Goal: Task Accomplishment & Management: Use online tool/utility

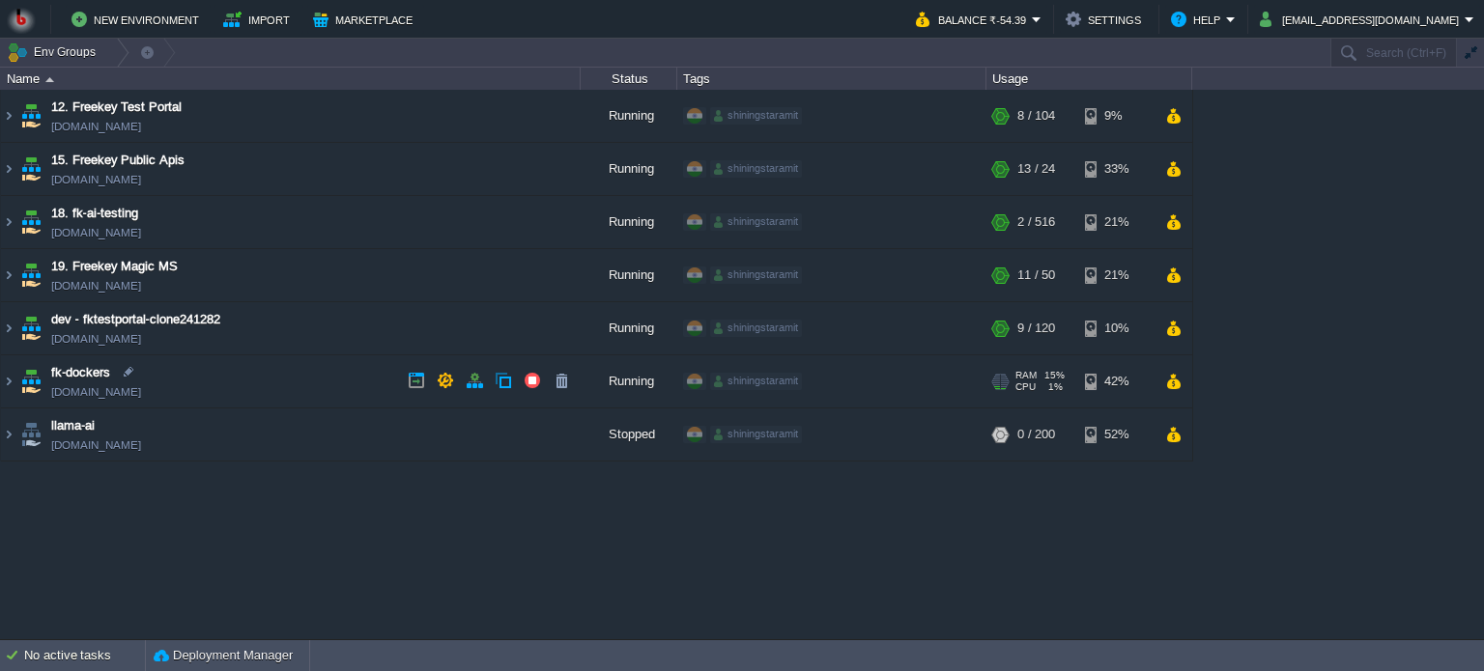
click at [242, 386] on td "fk-dockers [DOMAIN_NAME]" at bounding box center [291, 381] width 580 height 53
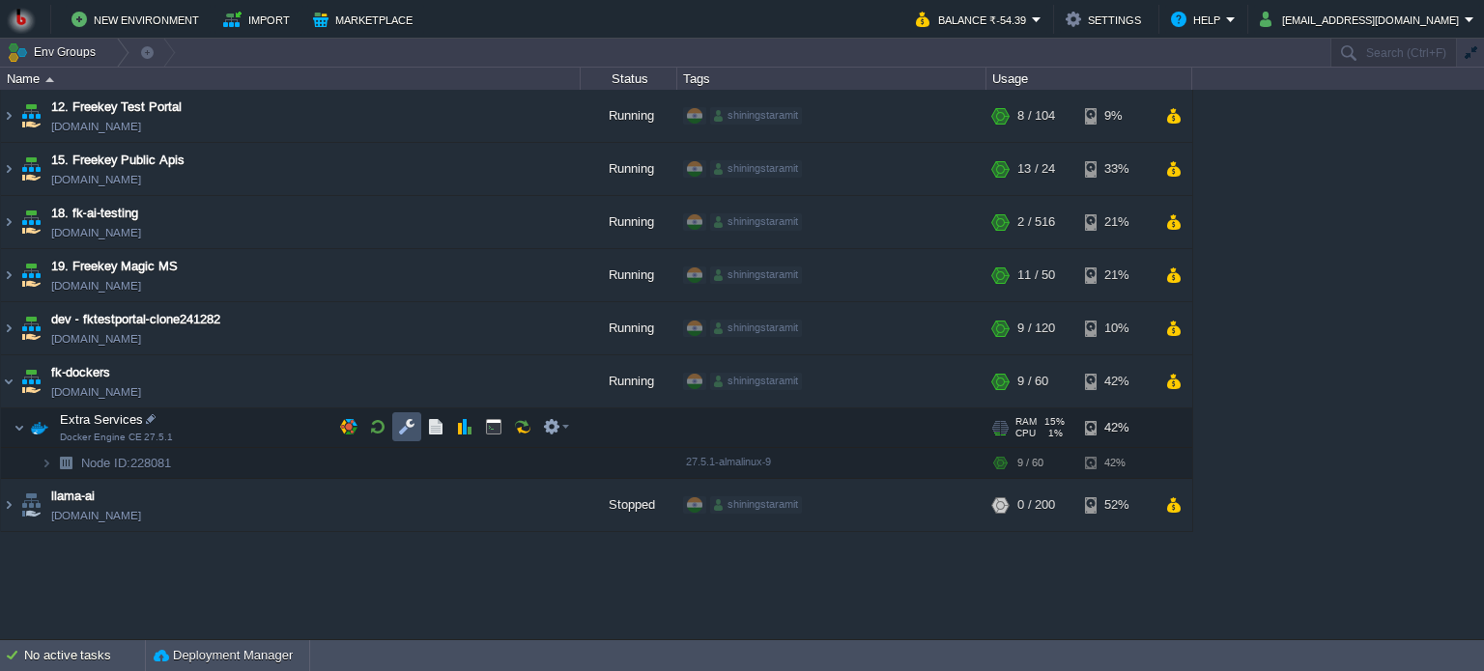
click at [406, 427] on button "button" at bounding box center [406, 426] width 17 height 17
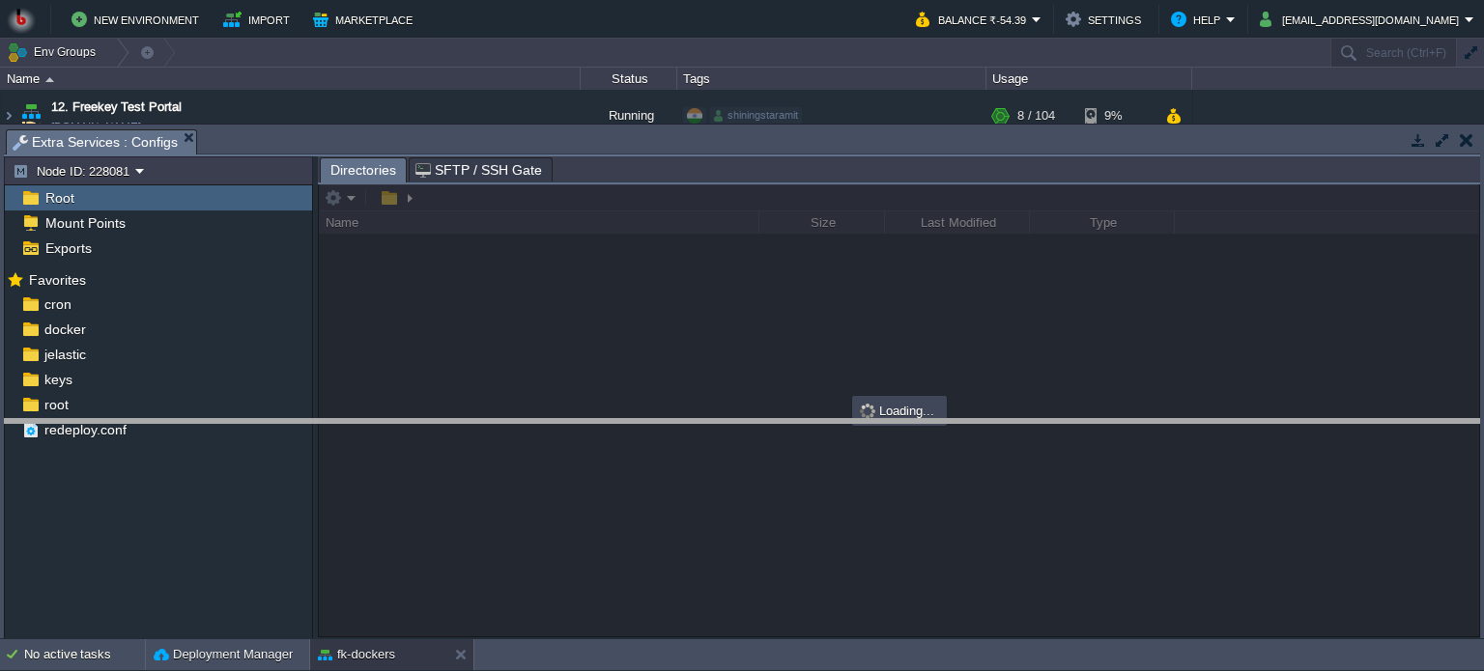
drag, startPoint x: 637, startPoint y: 138, endPoint x: 637, endPoint y: 438, distance: 299.5
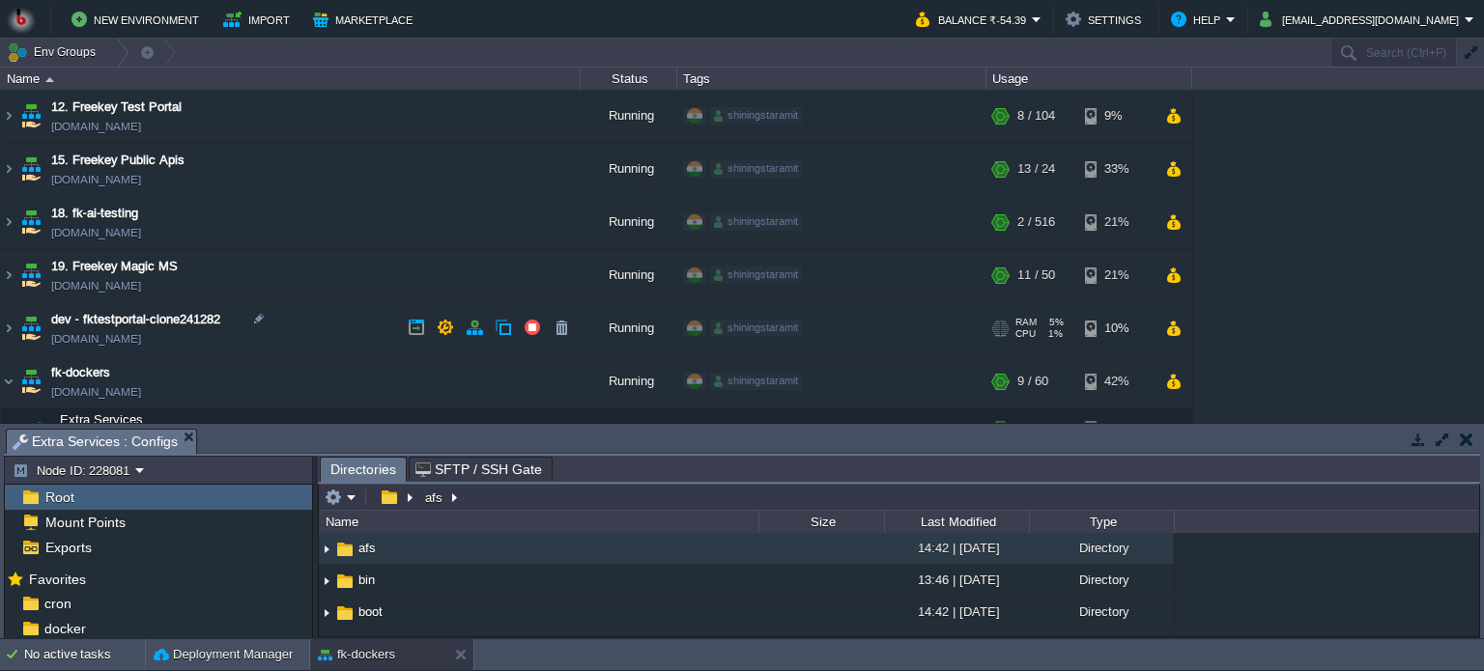
scroll to position [107, 0]
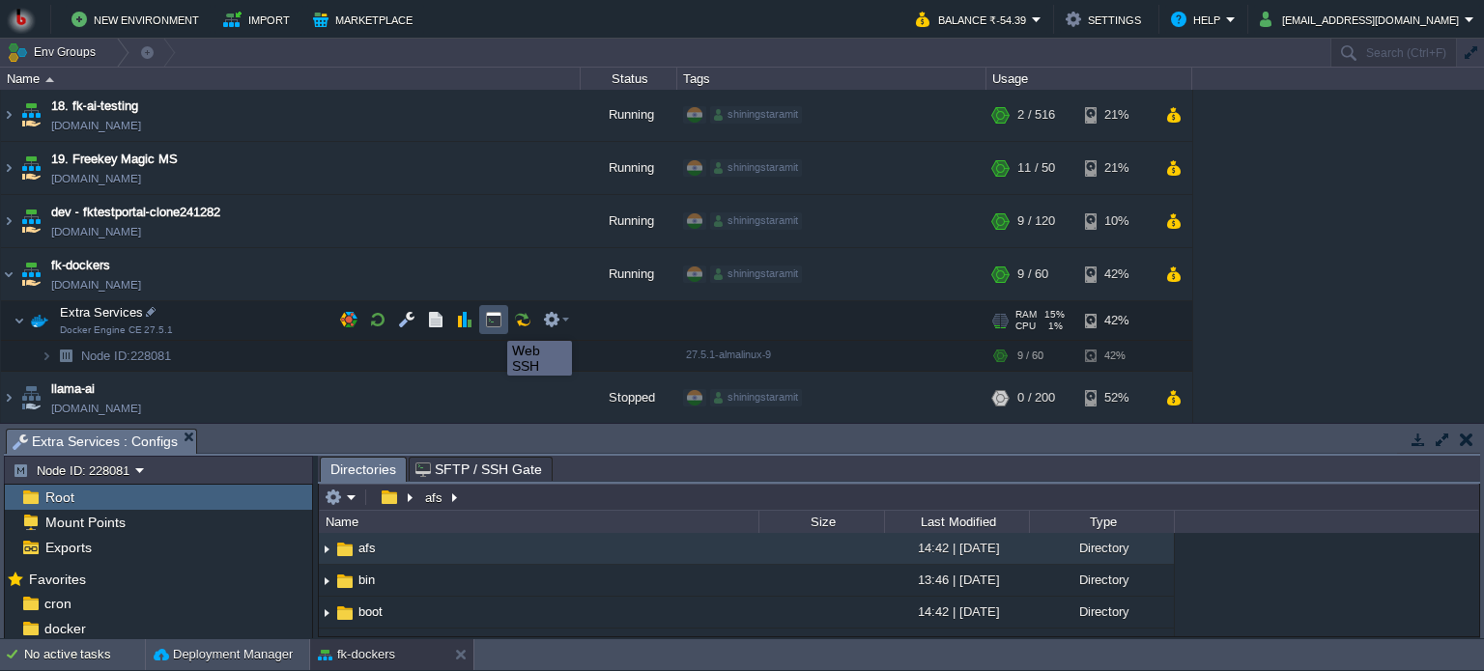
click at [493, 324] on button "button" at bounding box center [493, 319] width 17 height 17
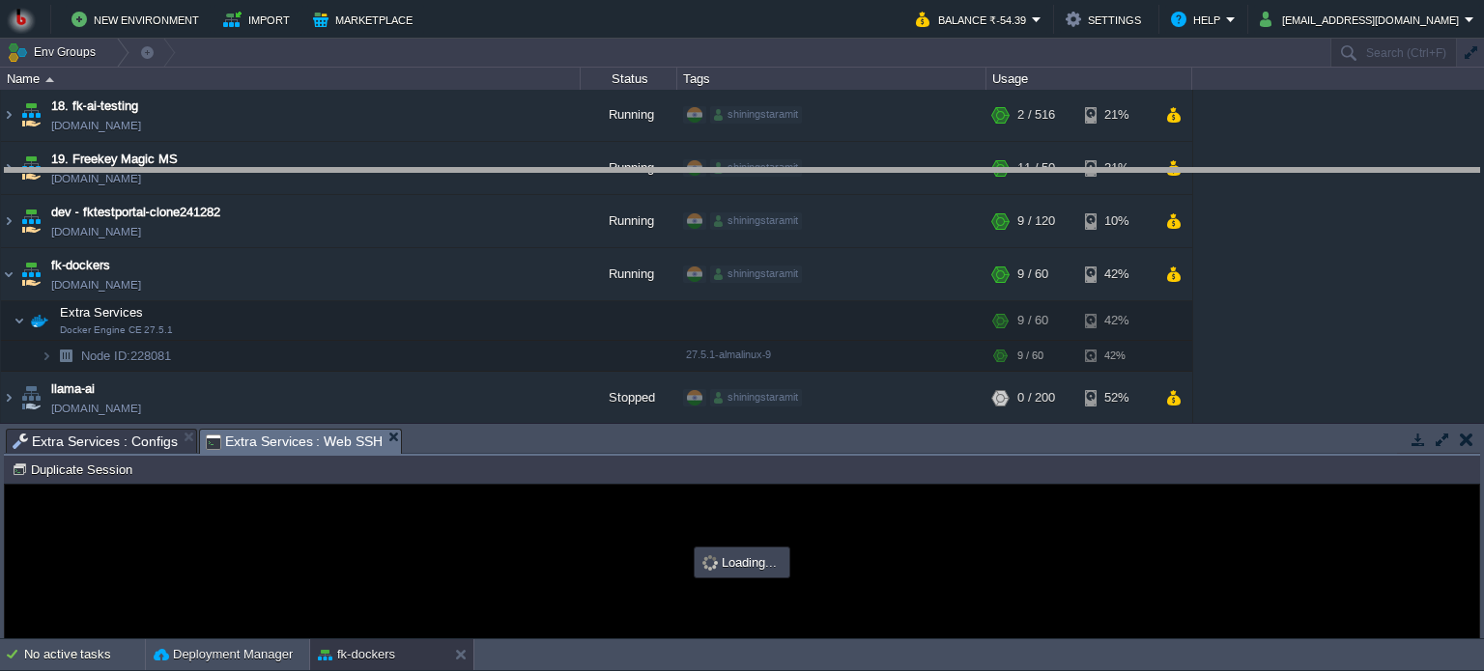
drag, startPoint x: 605, startPoint y: 444, endPoint x: 643, endPoint y: 184, distance: 263.7
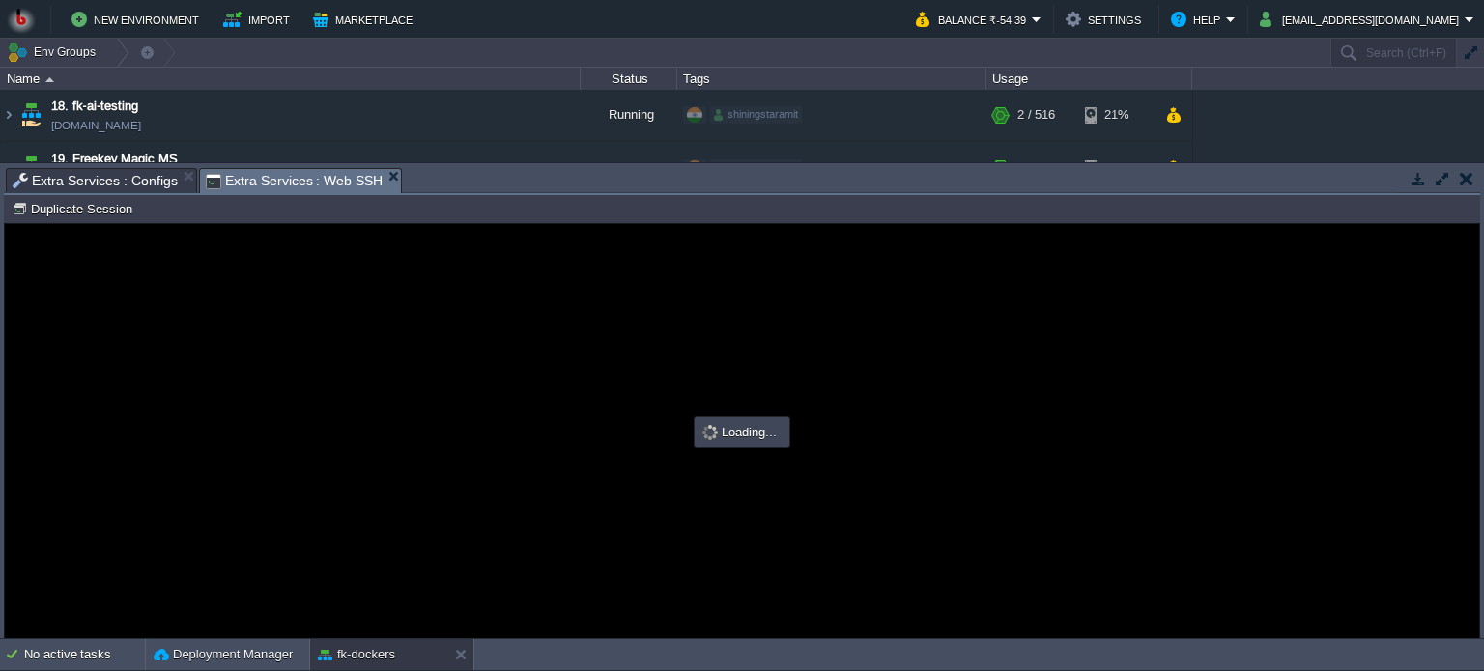
type input "#000000"
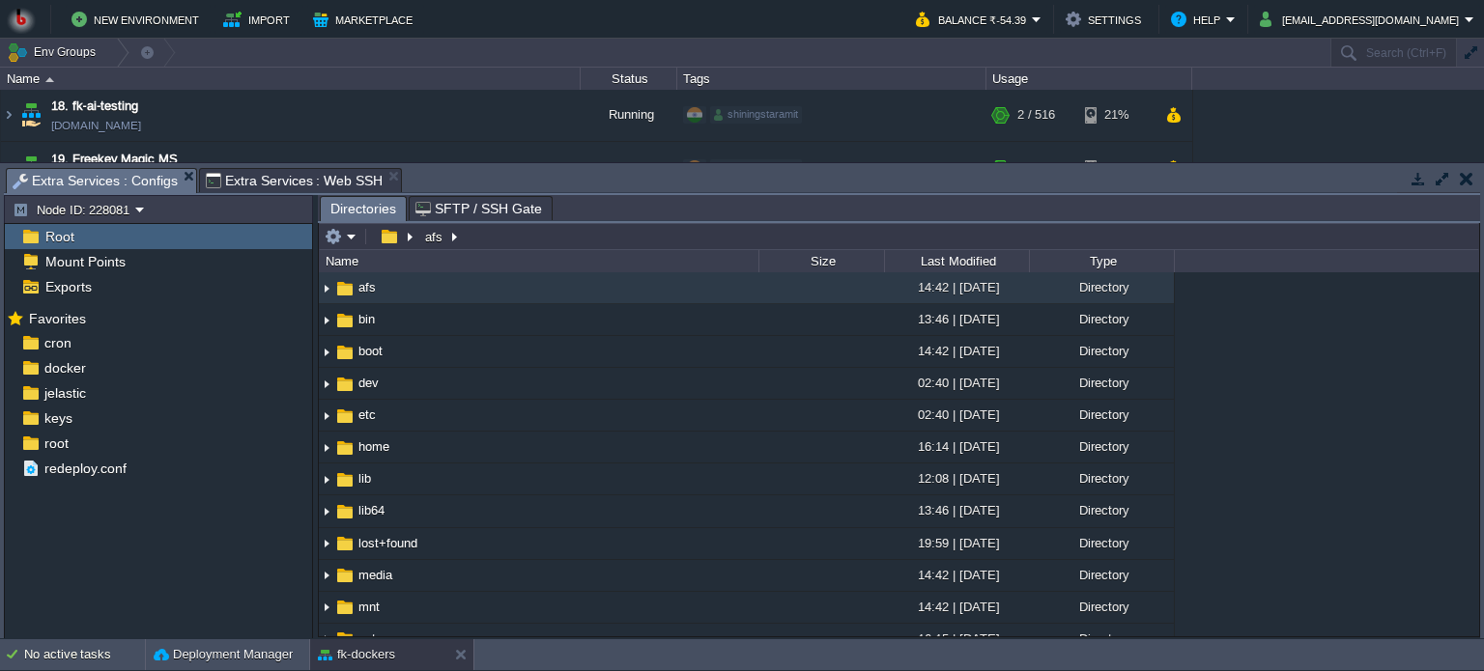
click at [97, 185] on span "Extra Services : Configs" at bounding box center [95, 181] width 165 height 24
click at [128, 362] on div "docker" at bounding box center [158, 367] width 307 height 25
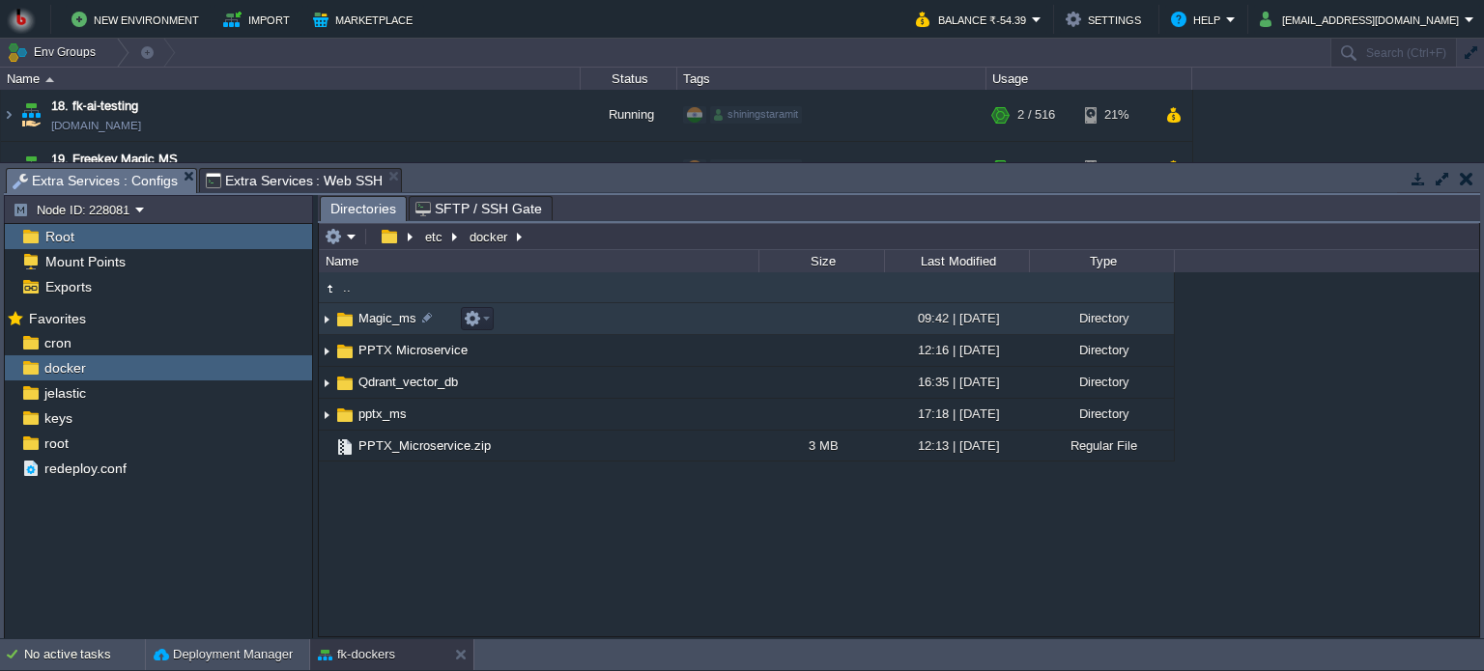
click at [666, 315] on td "Magic_ms" at bounding box center [539, 319] width 440 height 32
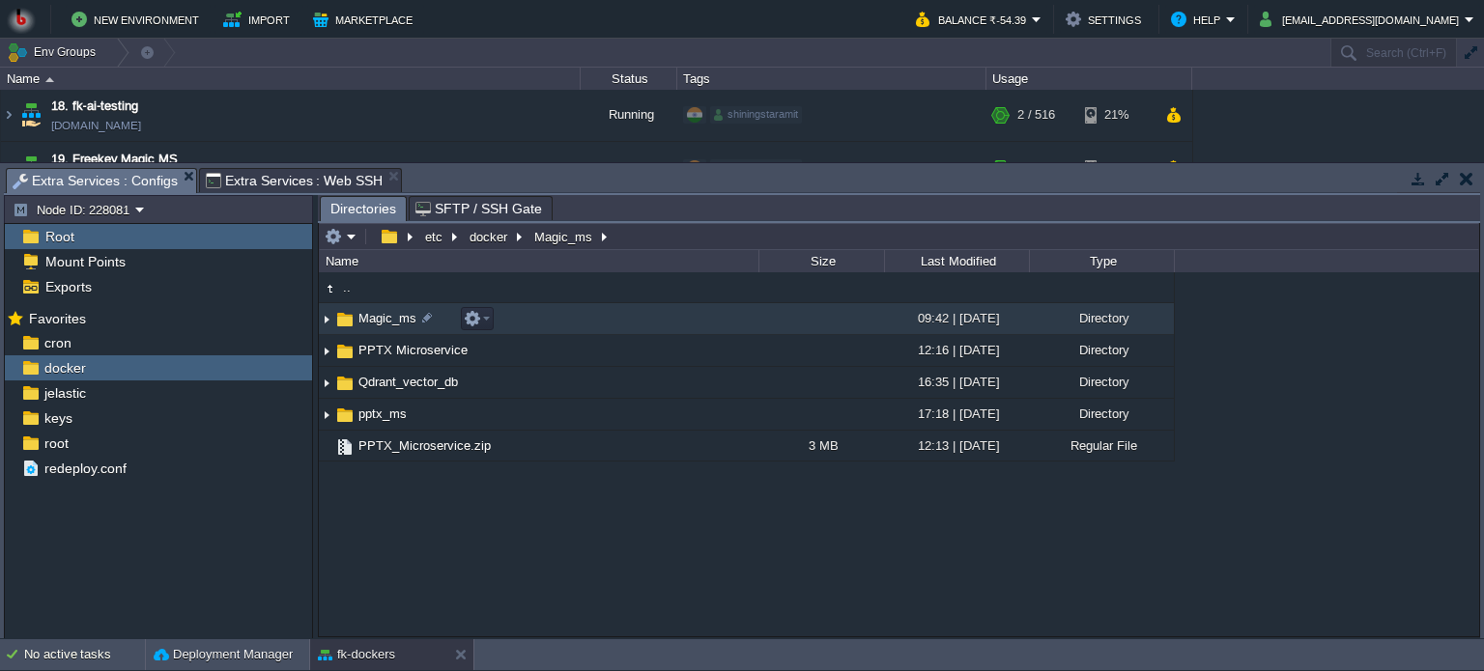
click at [666, 315] on td "Magic_ms" at bounding box center [539, 319] width 440 height 32
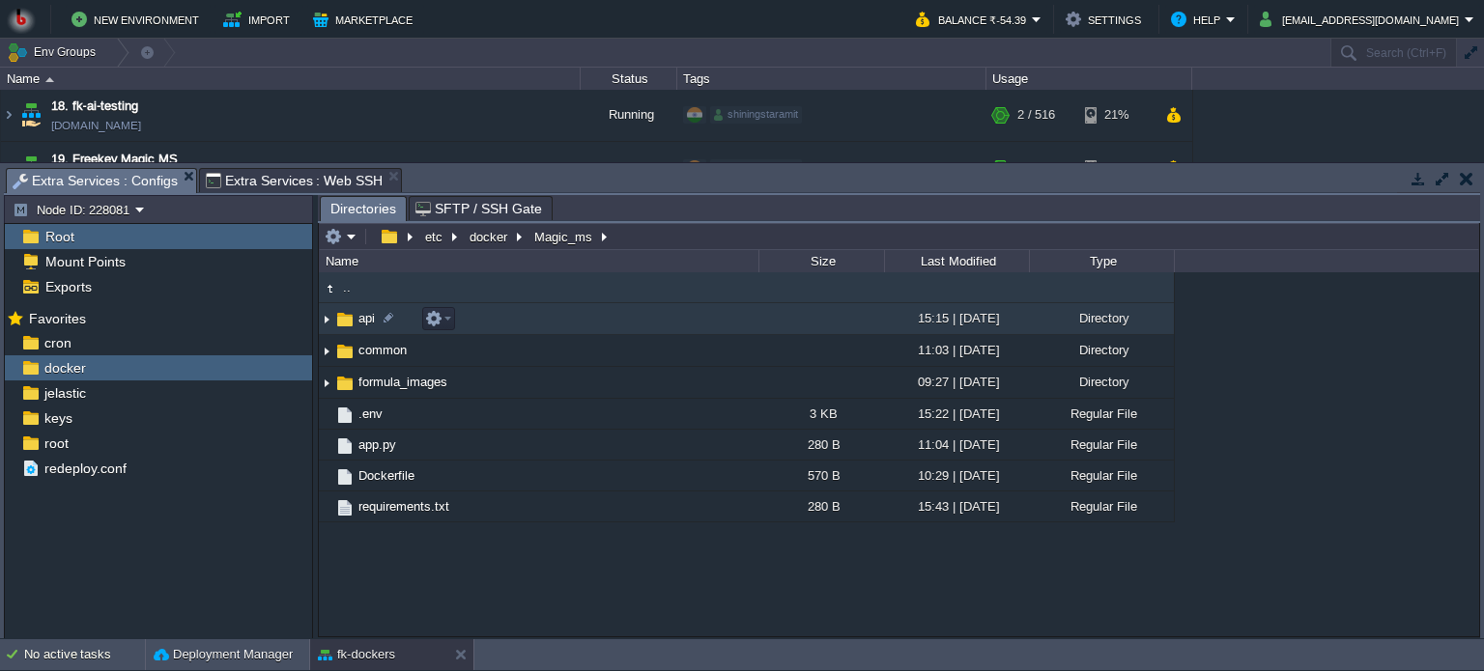
click at [675, 326] on td "api" at bounding box center [539, 319] width 440 height 32
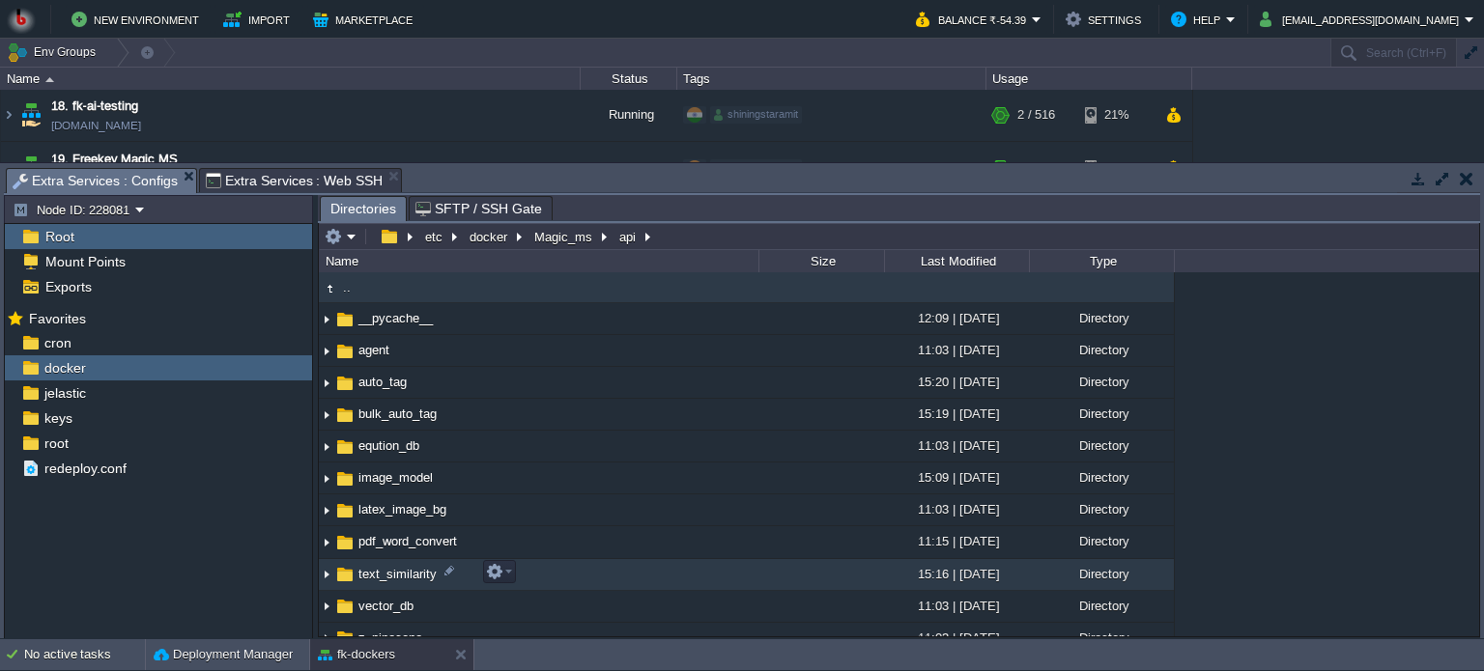
scroll to position [44, 0]
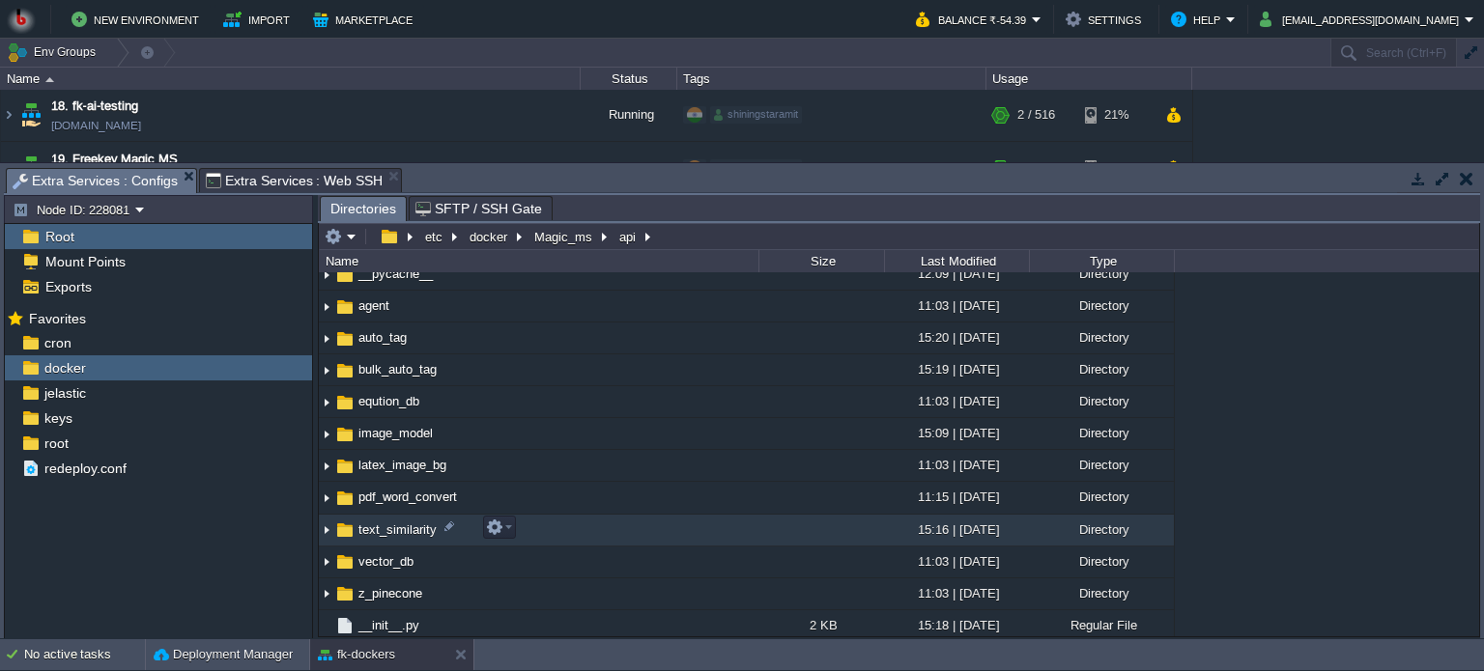
click at [666, 542] on td "text_similarity" at bounding box center [539, 531] width 440 height 32
click at [667, 530] on td "text_similarity" at bounding box center [539, 531] width 440 height 32
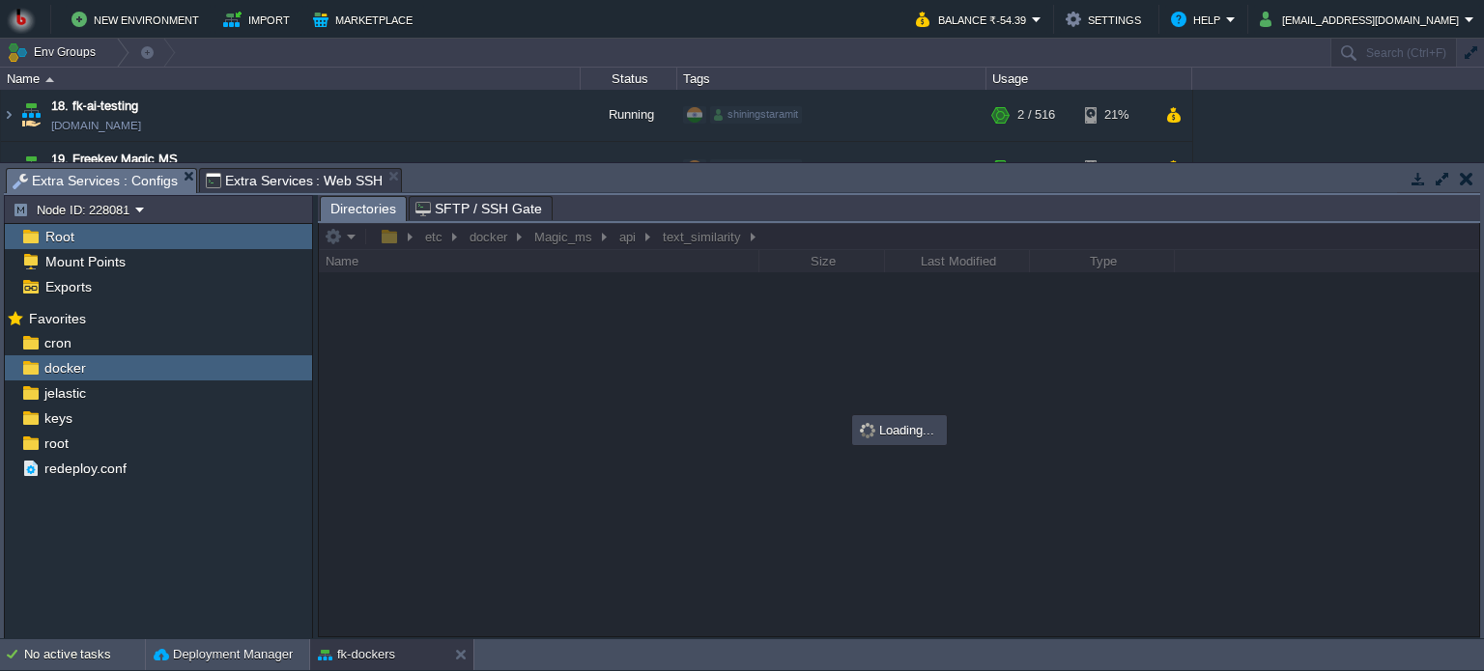
scroll to position [0, 0]
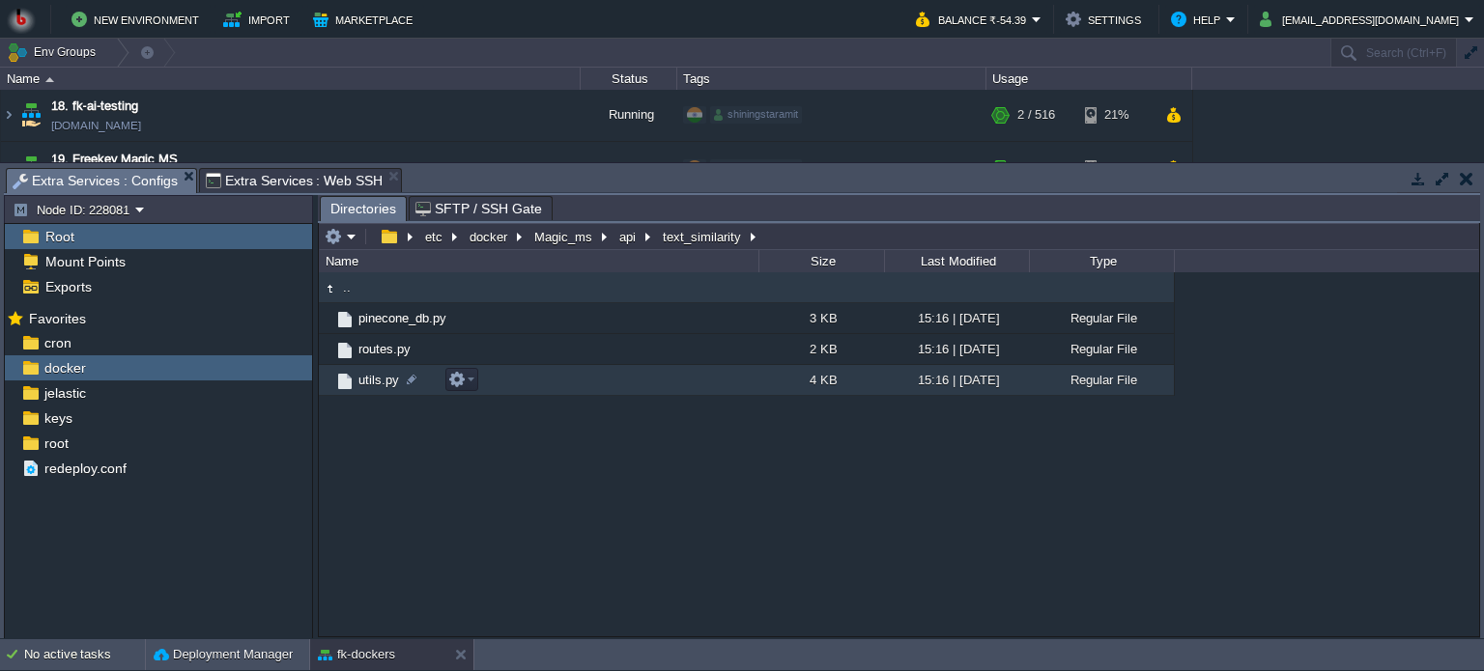
click at [691, 385] on td "utils.py" at bounding box center [539, 380] width 440 height 31
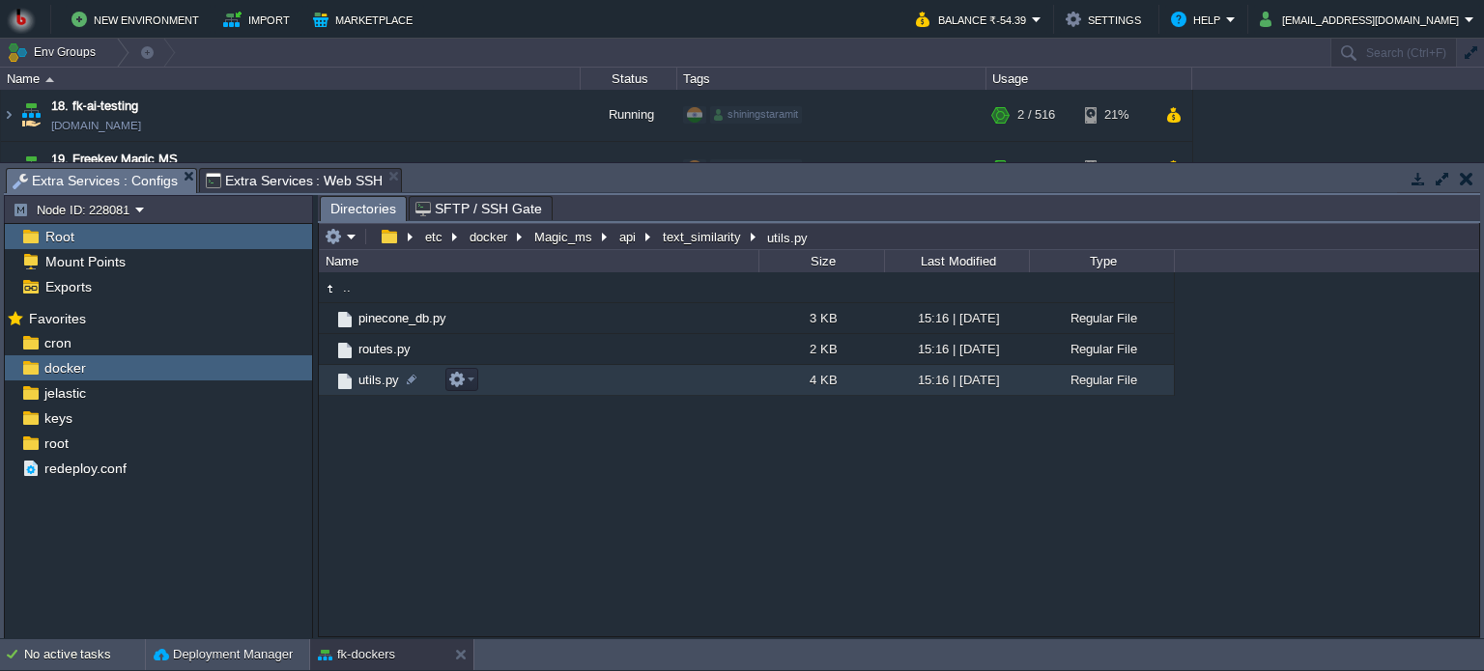
click at [691, 385] on td "utils.py" at bounding box center [539, 380] width 440 height 31
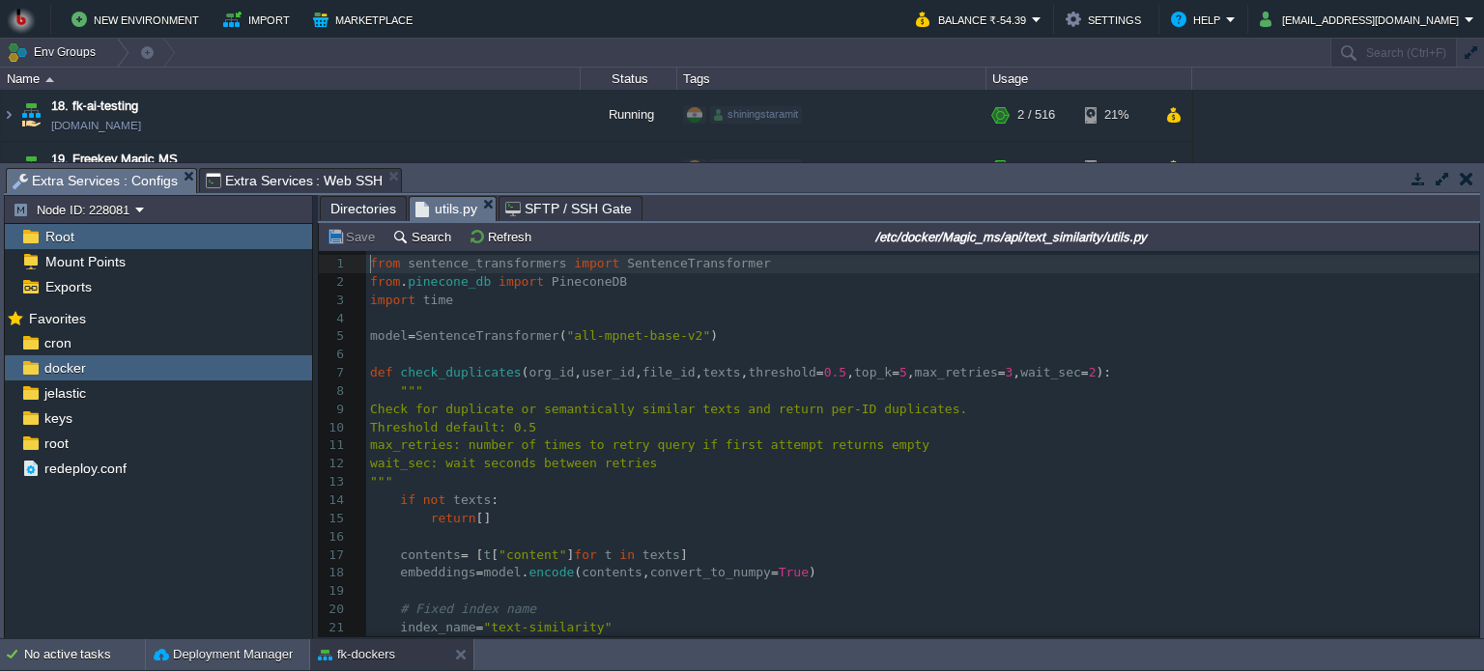
scroll to position [6, 0]
click at [782, 509] on pre "if not texts :" at bounding box center [922, 501] width 1113 height 18
type textarea "-"
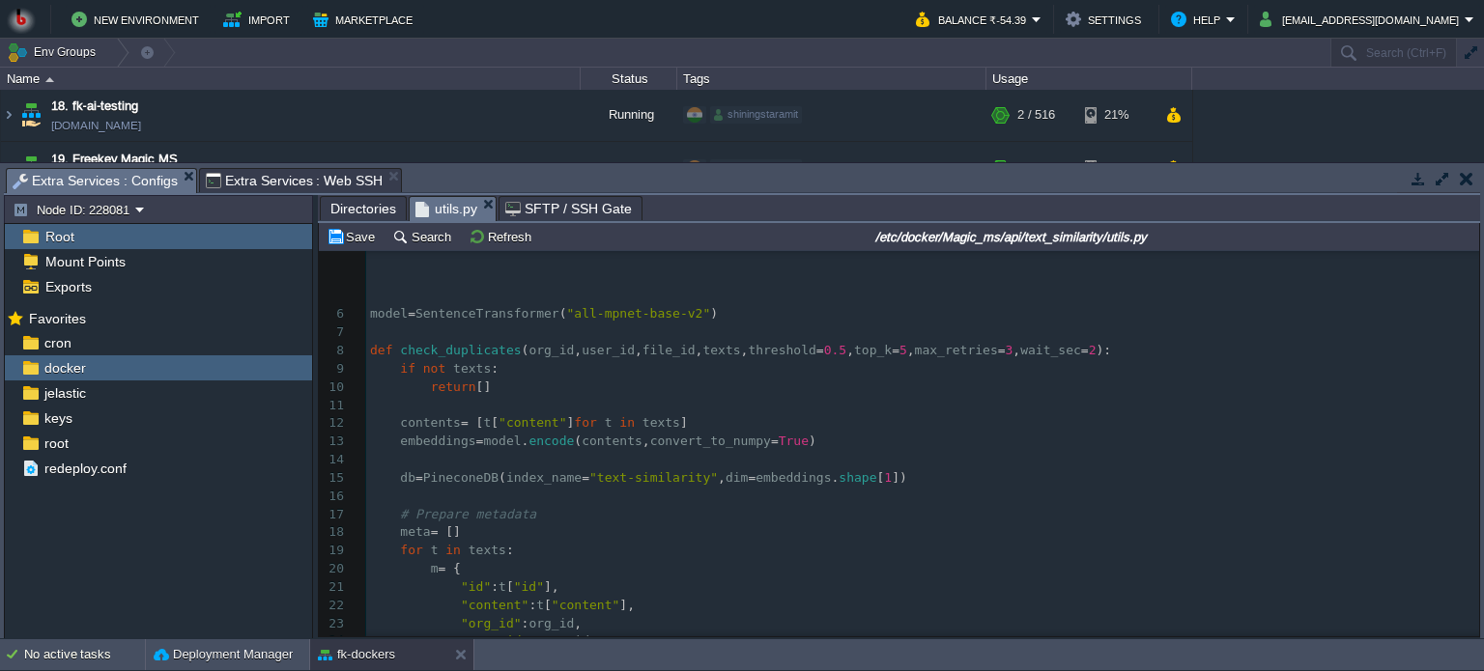
scroll to position [0, 0]
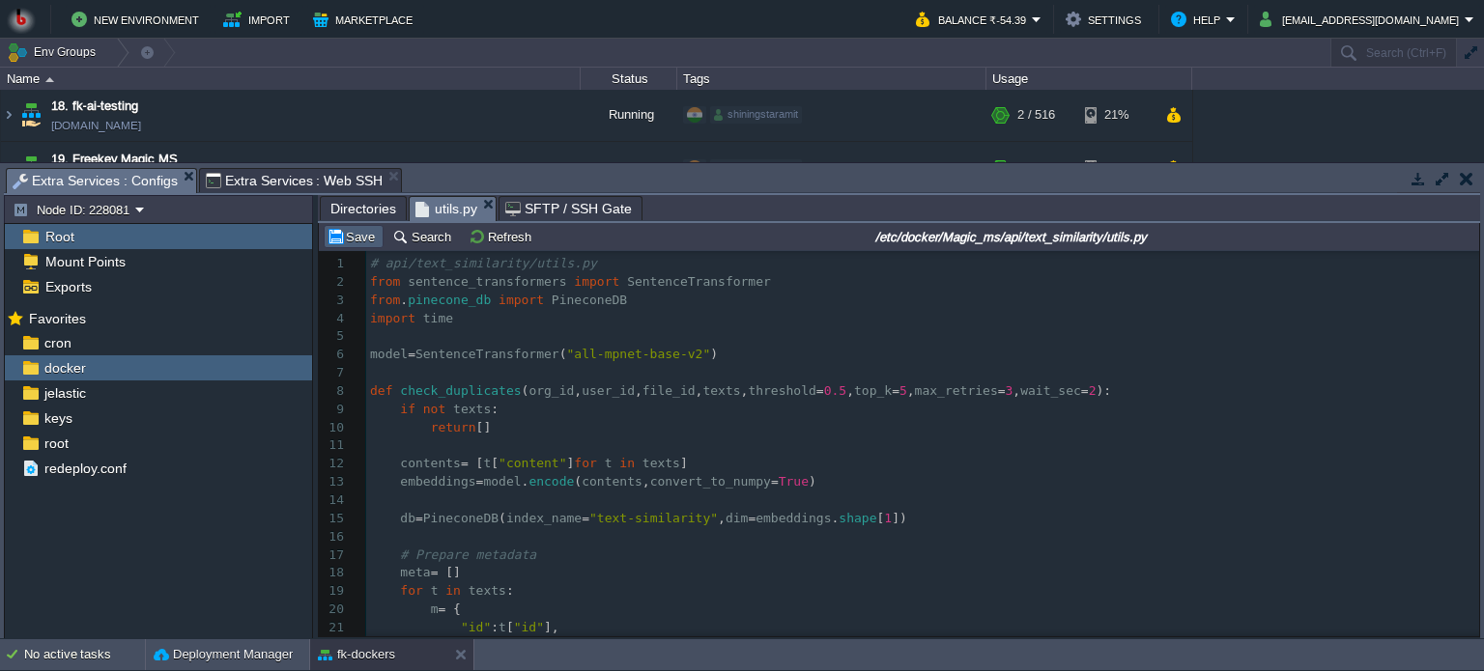
click at [350, 240] on button "Save" at bounding box center [354, 236] width 54 height 17
click at [364, 209] on span "Directories" at bounding box center [363, 208] width 66 height 23
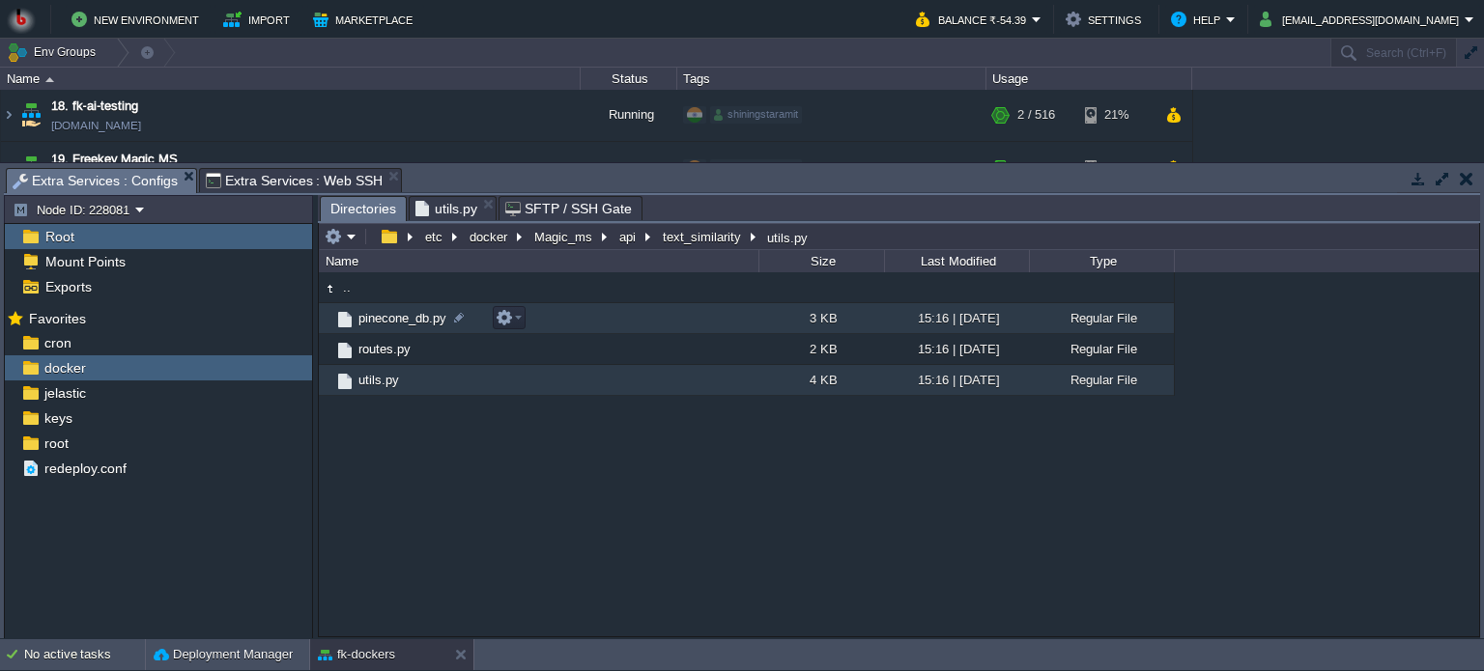
click at [593, 318] on td "pinecone_db.py" at bounding box center [539, 318] width 440 height 31
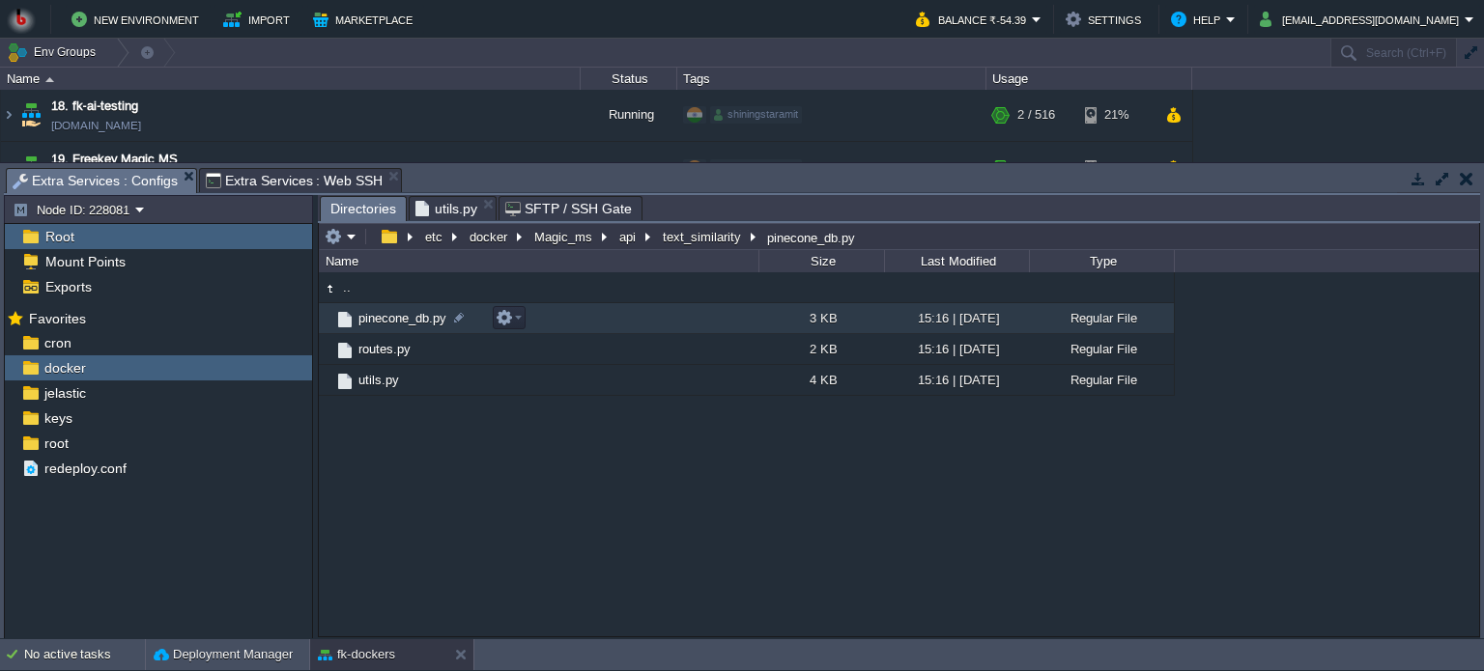
click at [593, 318] on td "pinecone_db.py" at bounding box center [539, 318] width 440 height 31
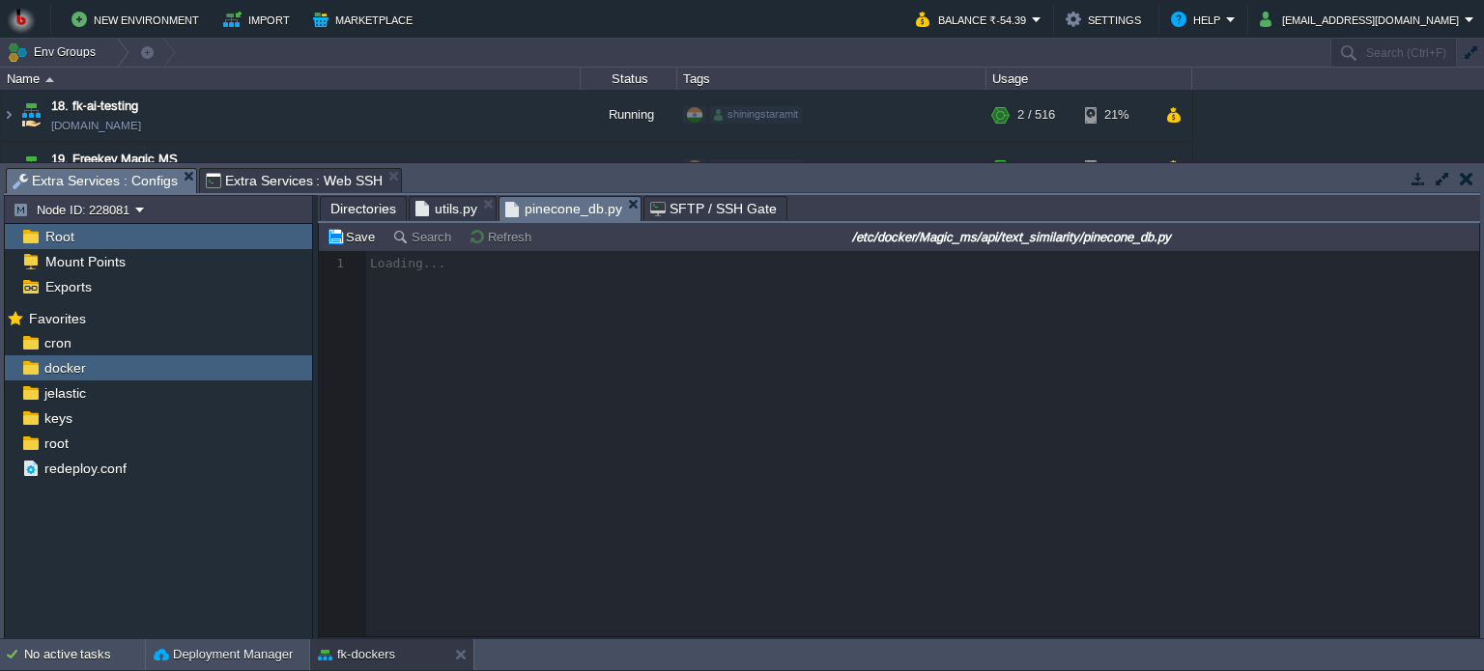
scroll to position [6, 0]
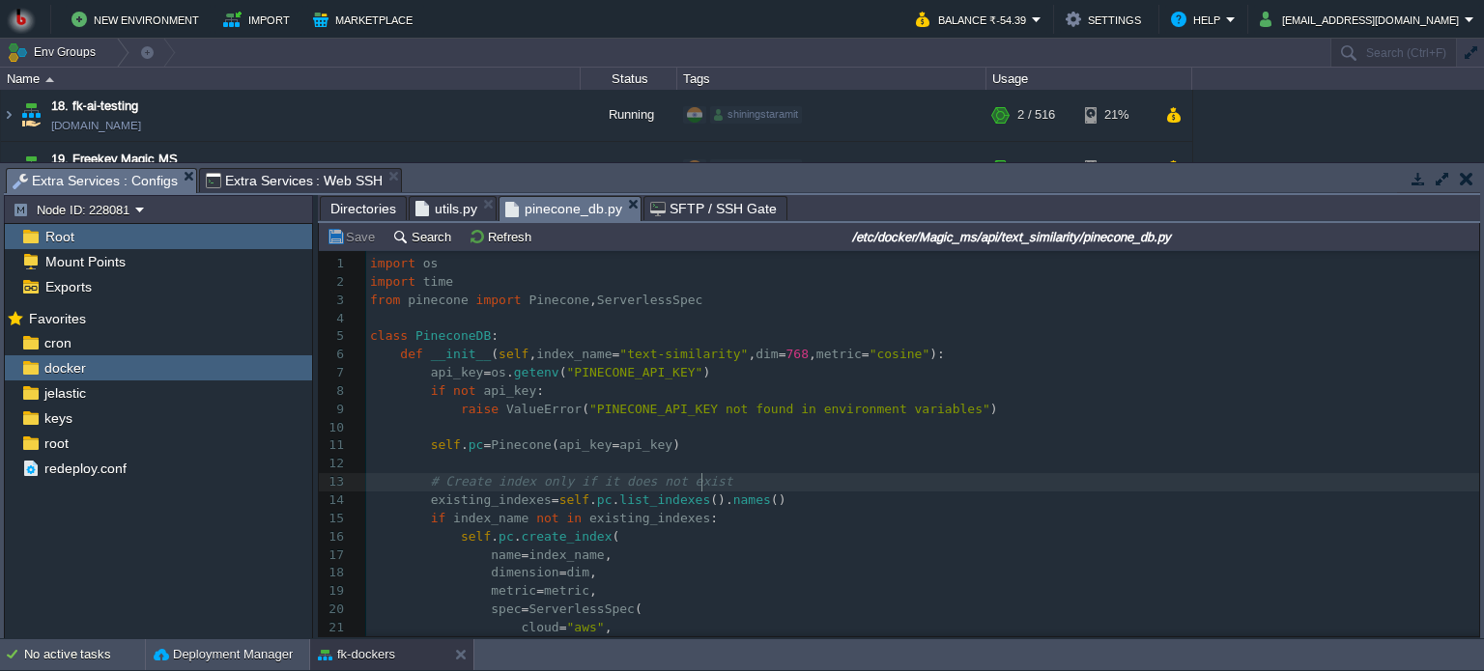
click at [827, 490] on pre "# Create index only if it does not exist" at bounding box center [922, 482] width 1113 height 18
type textarea "-"
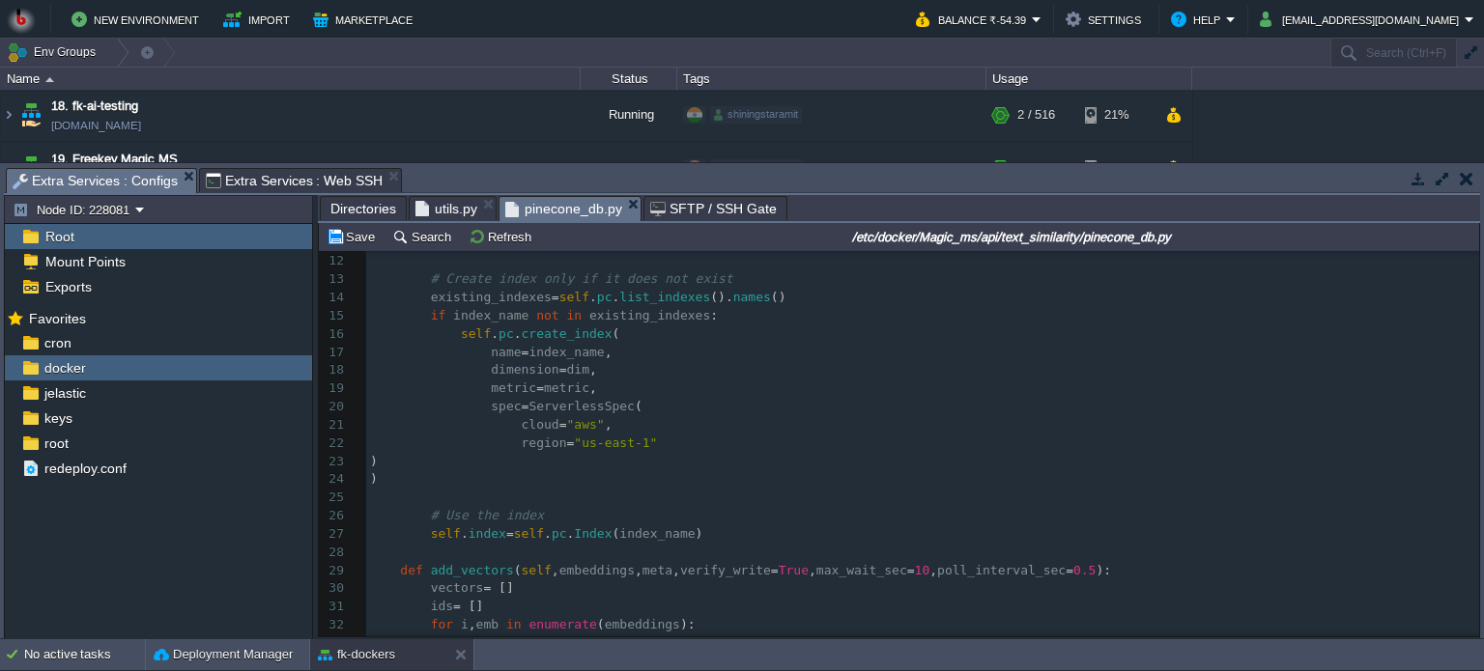
scroll to position [0, 0]
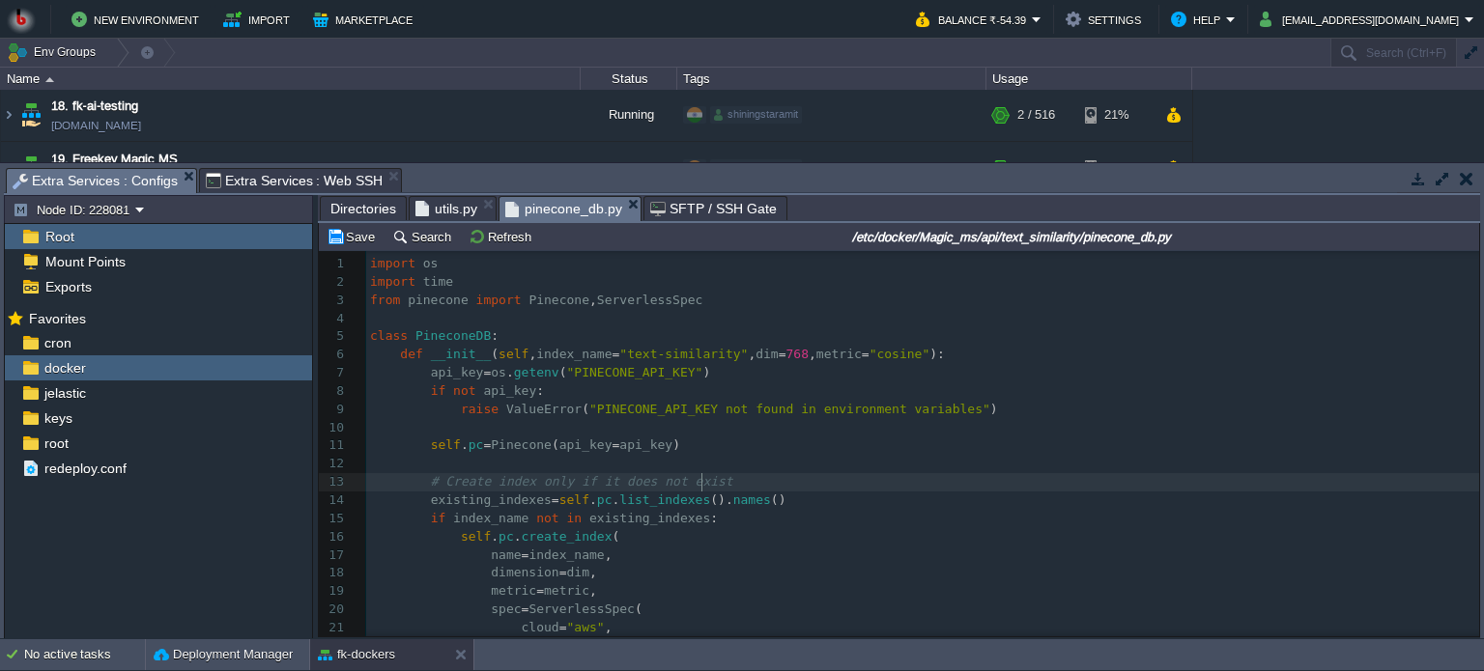
click at [827, 490] on pre "# Create index only if it does not exist" at bounding box center [922, 482] width 1113 height 18
click at [837, 628] on pre "cloud = "aws" ," at bounding box center [922, 628] width 1113 height 18
type textarea "-"
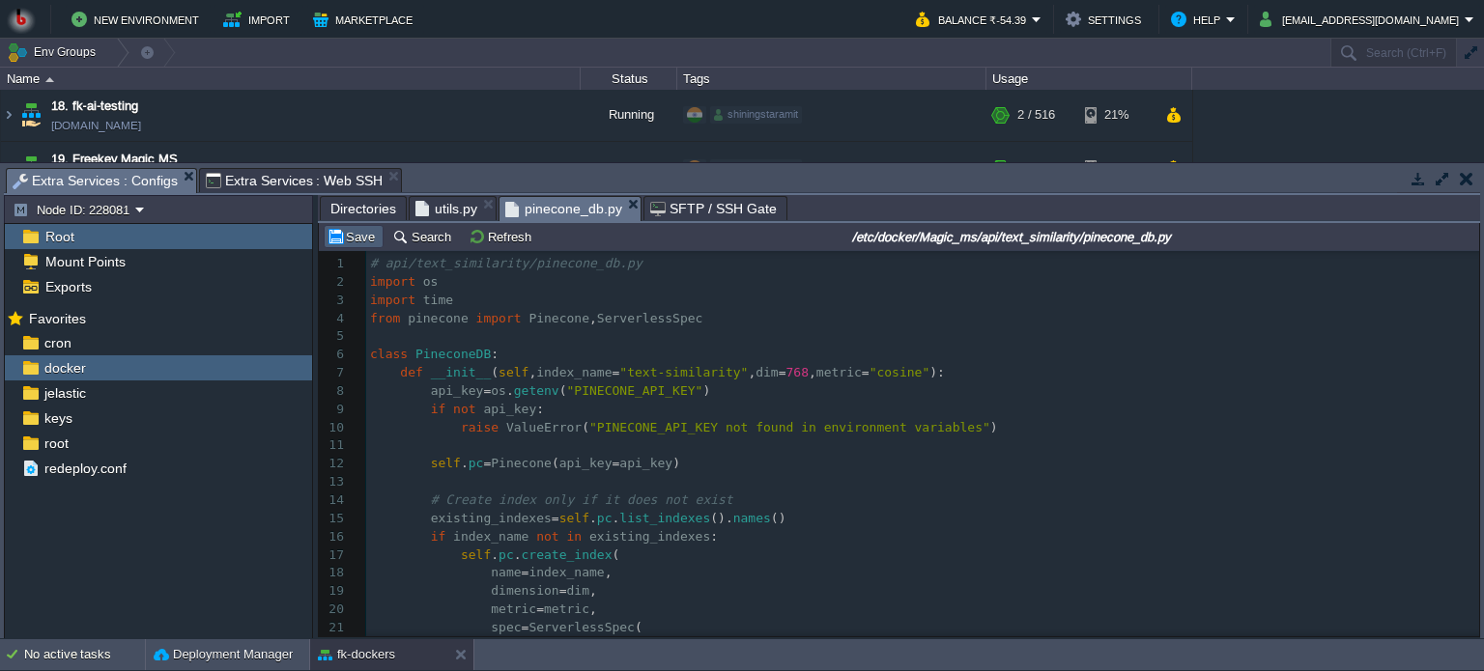
click at [356, 237] on button "Save" at bounding box center [354, 236] width 54 height 17
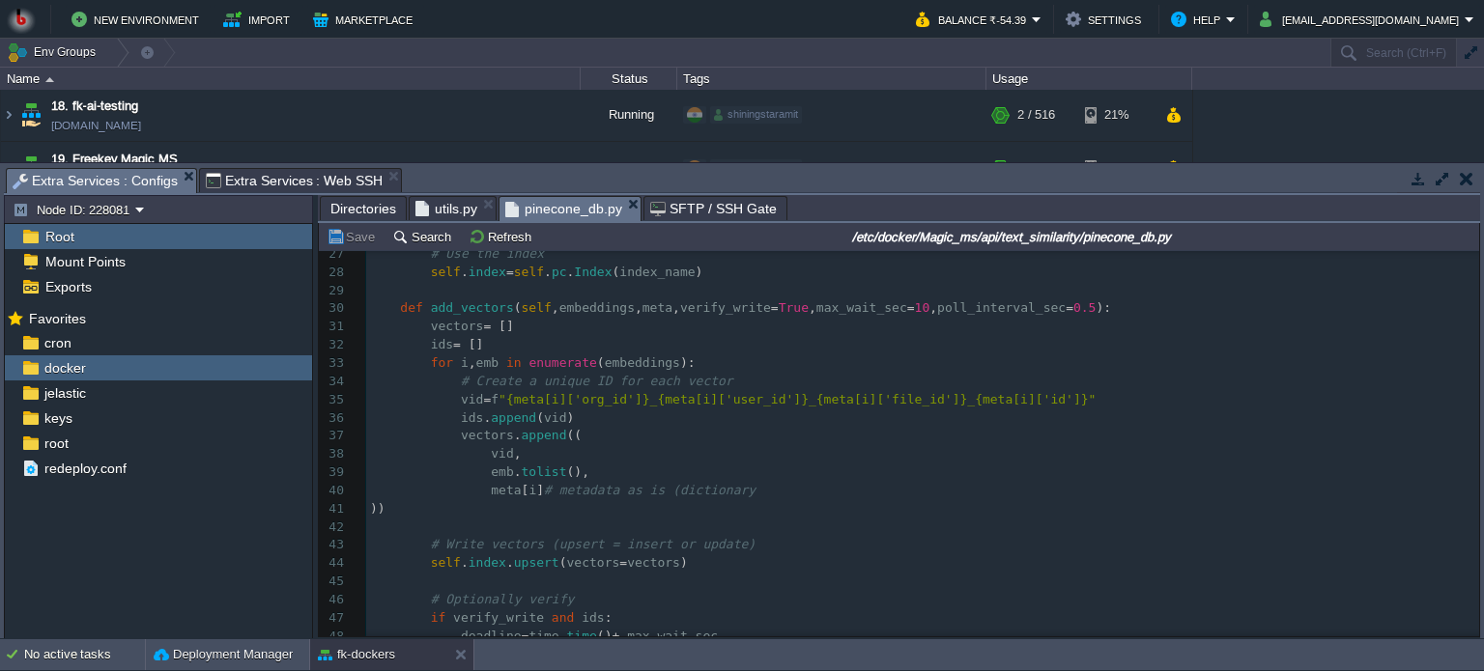
scroll to position [896, 0]
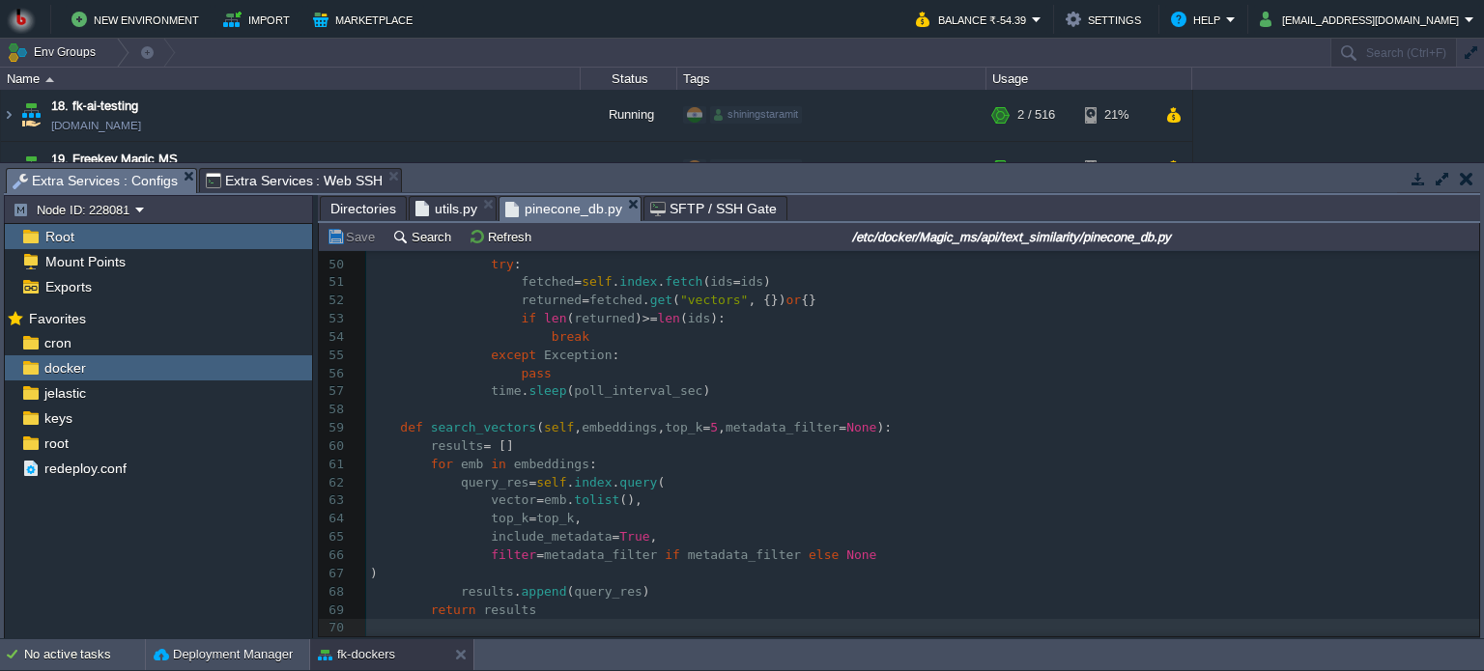
click at [274, 180] on span "Extra Services : Web SSH" at bounding box center [295, 180] width 178 height 23
click at [136, 173] on span "Extra Services : Configs" at bounding box center [95, 181] width 165 height 24
click at [360, 207] on span "Directories" at bounding box center [363, 208] width 66 height 23
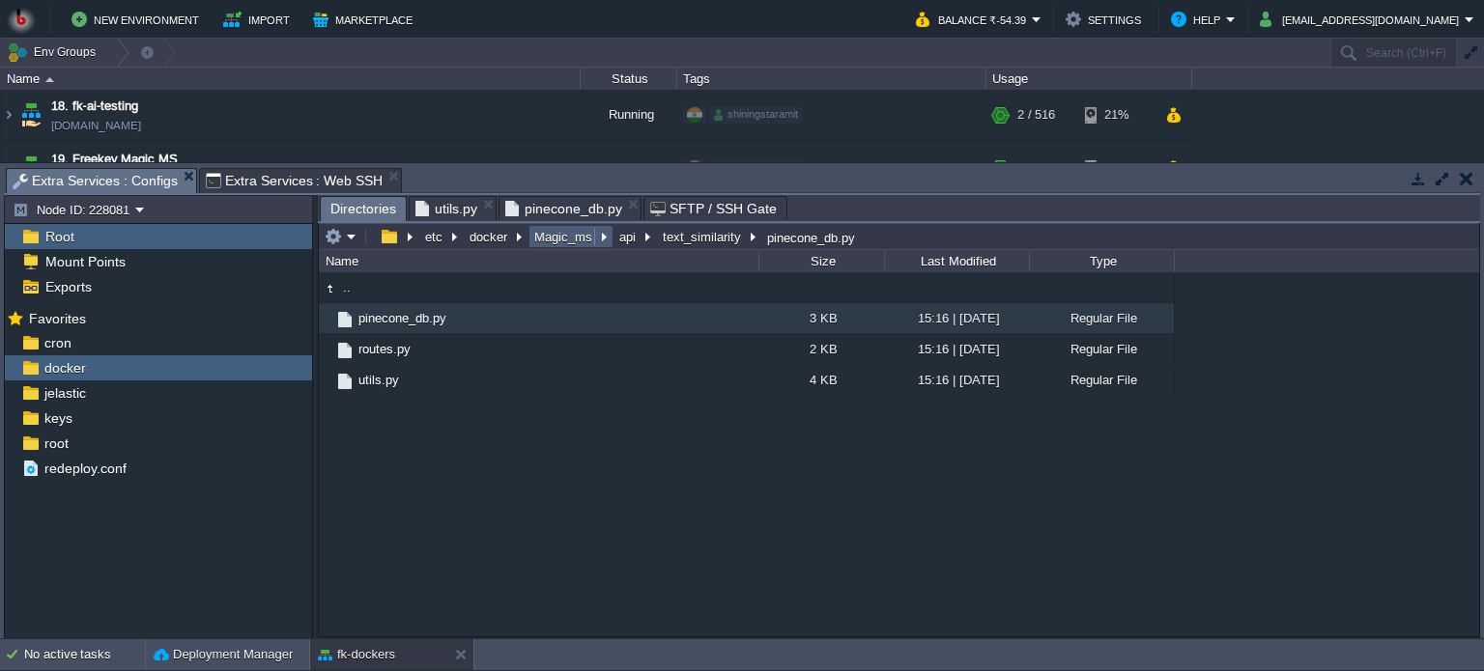
click at [562, 240] on button "Magic_ms" at bounding box center [564, 236] width 66 height 17
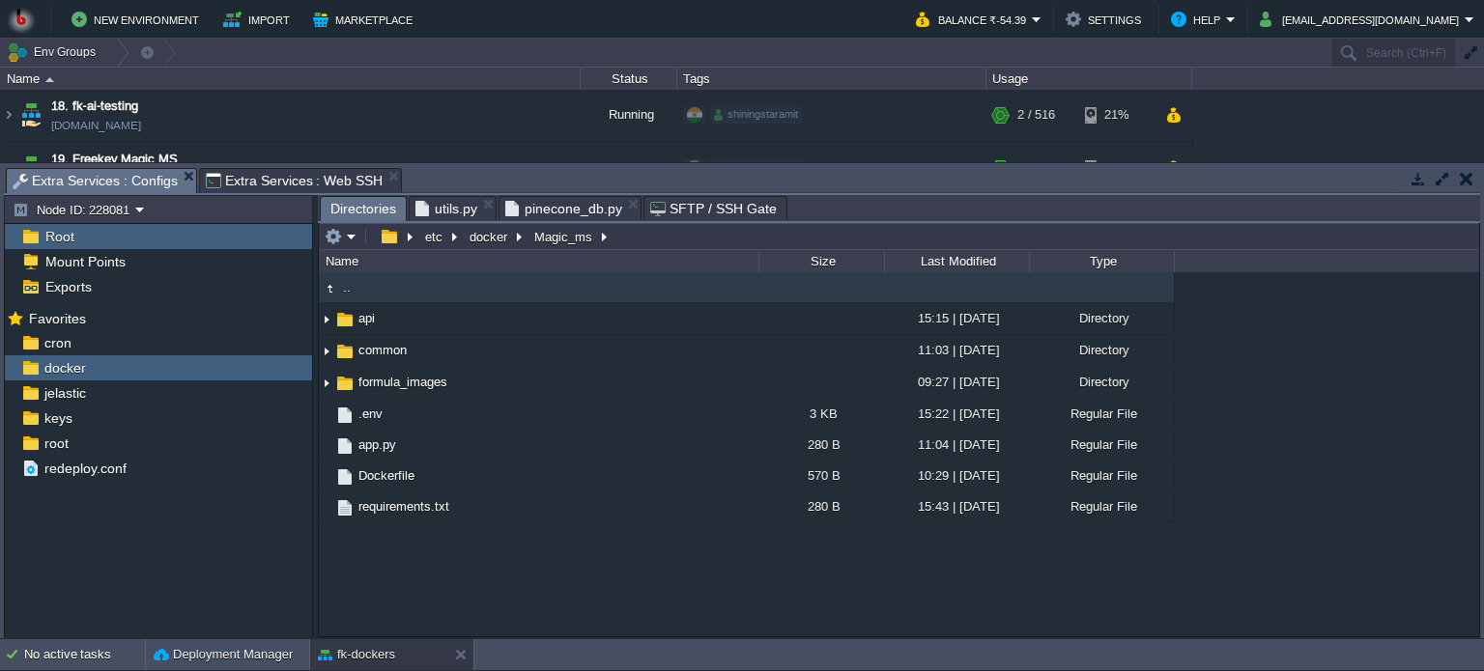
type input "/etc/docker/Magic_ms"
click at [622, 235] on input "/etc/docker/Magic_ms" at bounding box center [899, 236] width 1160 height 27
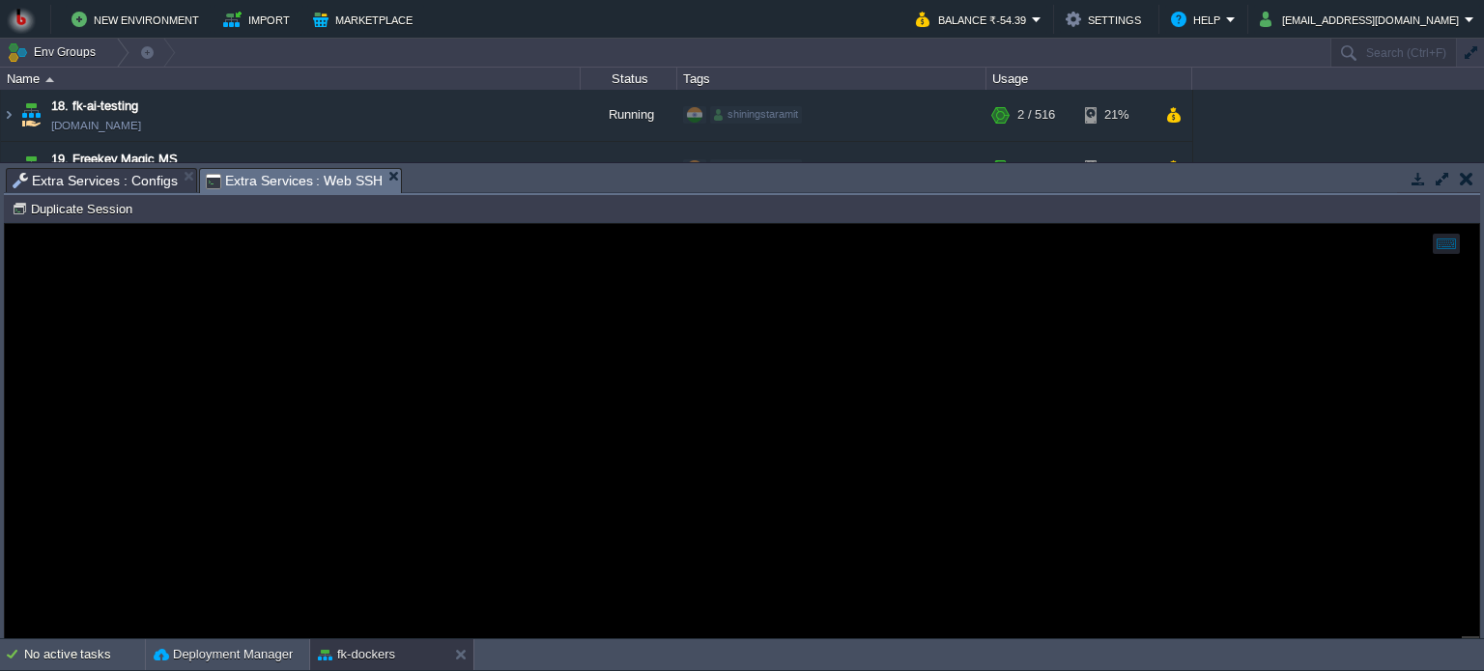
click at [274, 180] on span "Extra Services : Web SSH" at bounding box center [295, 181] width 178 height 24
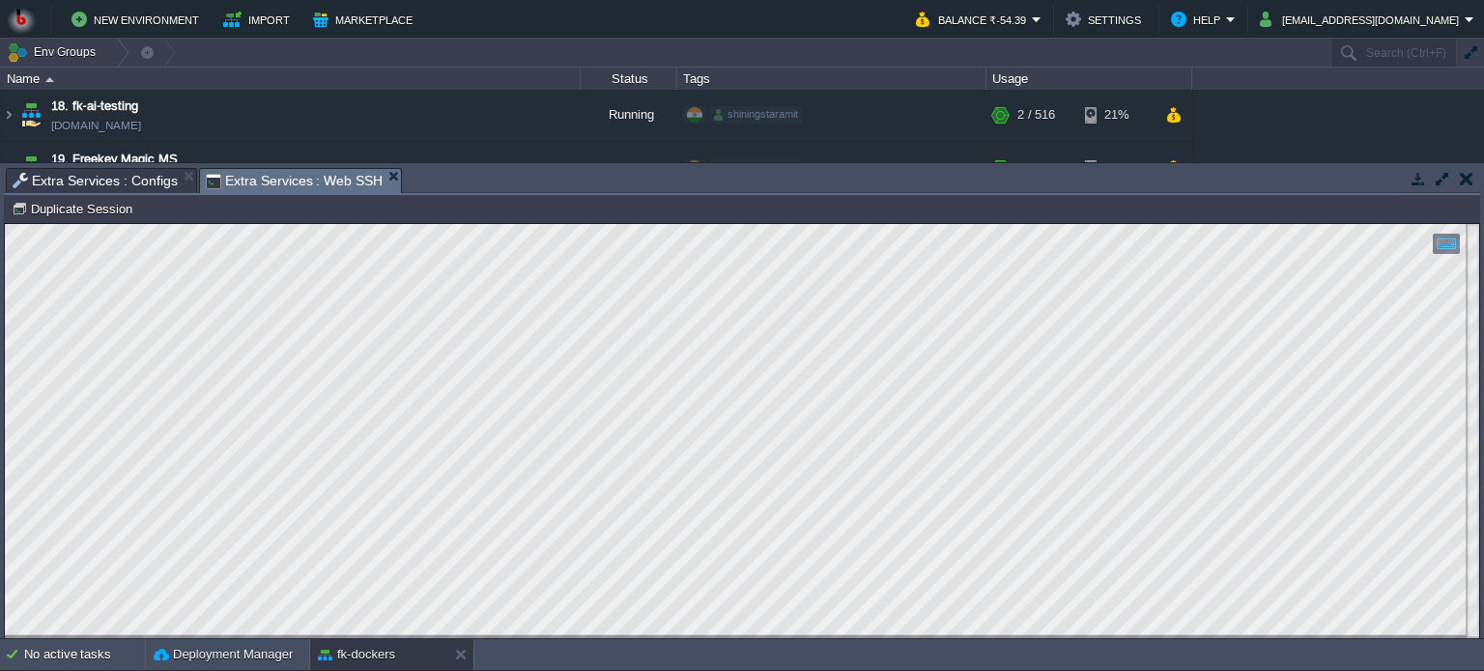
click at [5, 224] on html "Copy: Ctrl + Shift + C Paste: Ctrl + V Settings: Ctrl + Shift + Alt 0" at bounding box center [742, 224] width 1474 height 0
click at [1467, 177] on button "button" at bounding box center [1467, 178] width 14 height 17
